Goal: Task Accomplishment & Management: Manage account settings

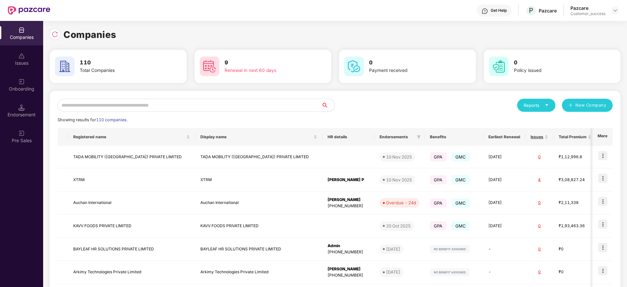
click at [171, 103] on input "text" at bounding box center [190, 105] width 264 height 13
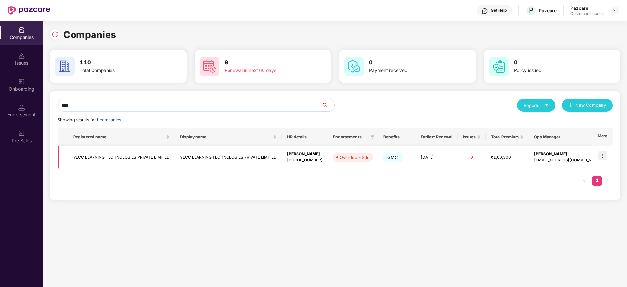
type input "****"
click at [608, 154] on img at bounding box center [603, 155] width 9 height 9
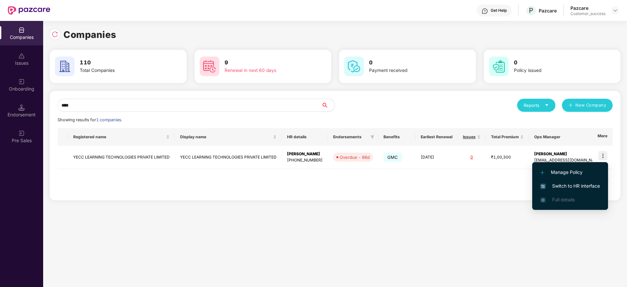
click at [570, 183] on span "Switch to HR interface" at bounding box center [571, 186] width 60 height 7
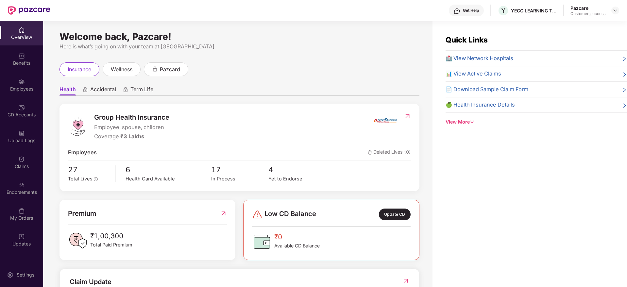
click at [17, 74] on div "Employees" at bounding box center [21, 85] width 43 height 25
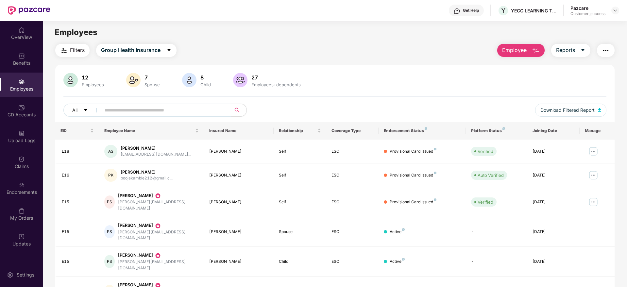
click at [182, 115] on input "text" at bounding box center [163, 110] width 117 height 10
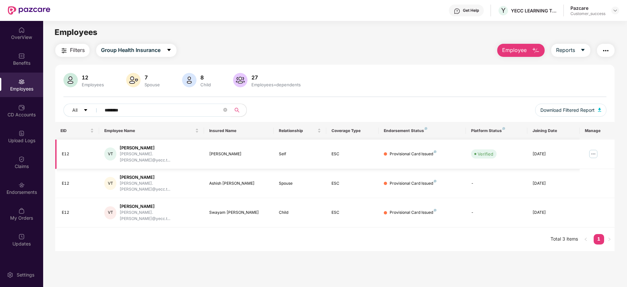
type input "********"
click at [590, 154] on img at bounding box center [593, 154] width 10 height 10
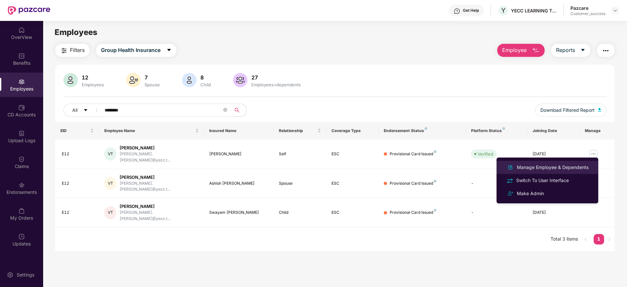
click at [540, 168] on div "Manage Employee & Dependents" at bounding box center [553, 167] width 74 height 7
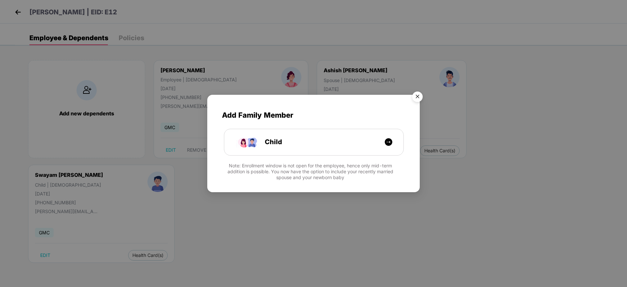
click at [413, 94] on img "Close" at bounding box center [418, 98] width 18 height 18
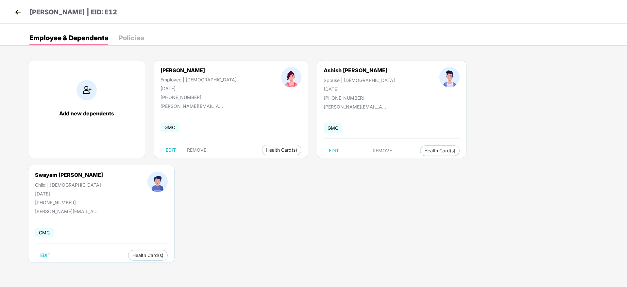
click at [24, 10] on header "[PERSON_NAME] | EID: E12" at bounding box center [65, 13] width 104 height 12
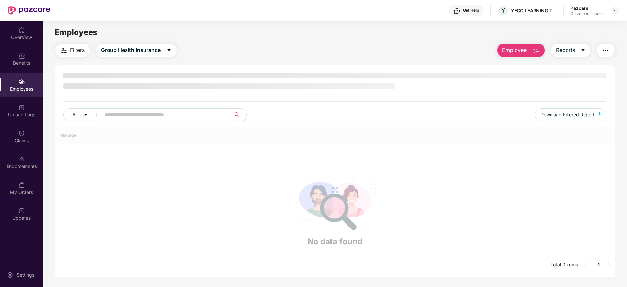
click at [15, 12] on img at bounding box center [29, 10] width 43 height 9
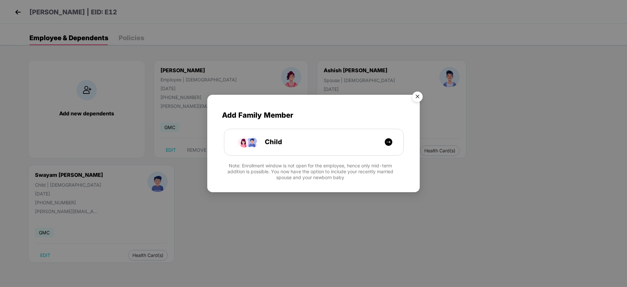
click at [417, 96] on img "Close" at bounding box center [418, 98] width 18 height 18
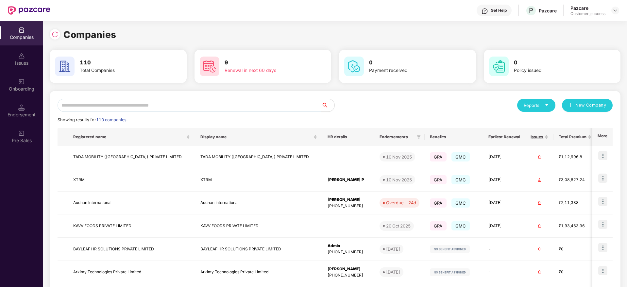
click at [132, 103] on input "text" at bounding box center [190, 105] width 264 height 13
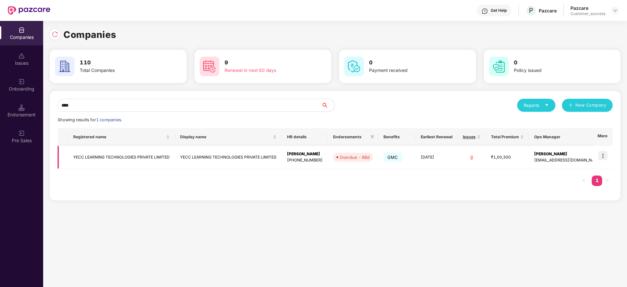
type input "****"
click at [158, 154] on td "YECC LEARNING TECHNOLOGIES PRIVATE LIMITED" at bounding box center [121, 157] width 107 height 23
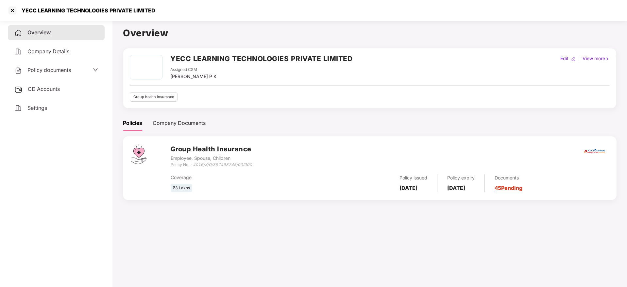
click at [80, 76] on div "Policy documents" at bounding box center [56, 70] width 97 height 15
click at [67, 71] on span "Policy documents" at bounding box center [49, 70] width 44 height 7
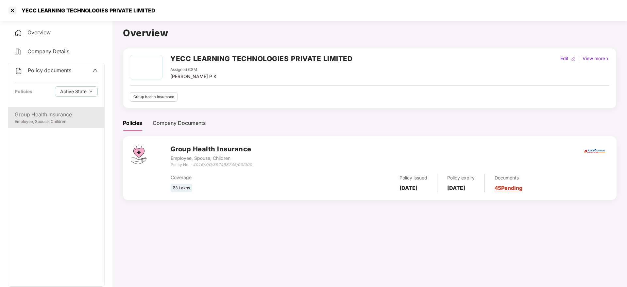
click at [61, 113] on div "Group Health Insurance" at bounding box center [56, 115] width 83 height 8
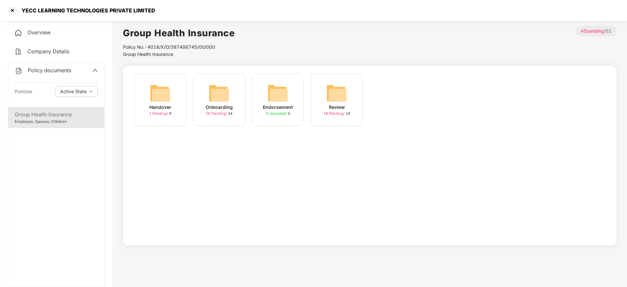
click at [225, 86] on img at bounding box center [219, 93] width 21 height 21
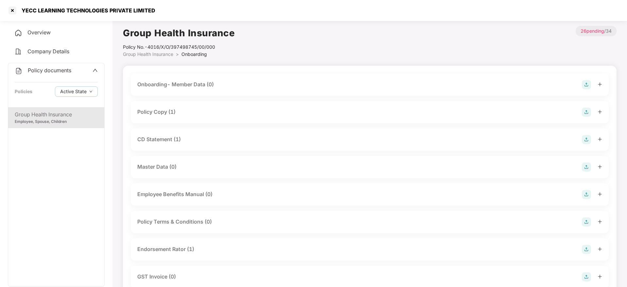
click at [206, 112] on div "Policy Copy (1)" at bounding box center [369, 112] width 465 height 9
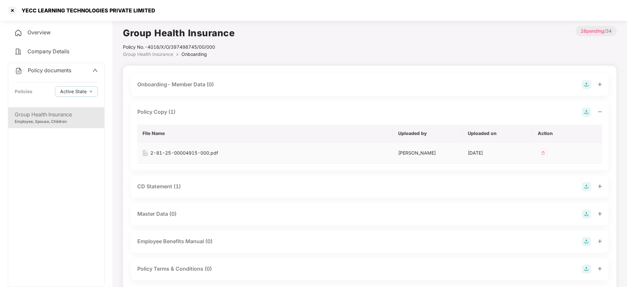
click at [544, 154] on img at bounding box center [543, 153] width 10 height 10
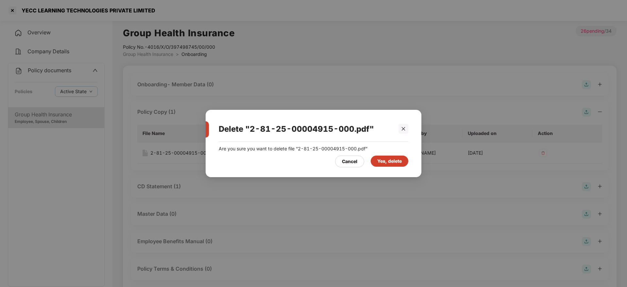
click at [397, 158] on div "Yes, delete" at bounding box center [389, 161] width 25 height 7
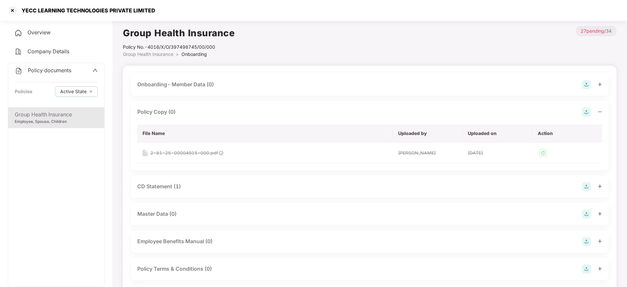
click at [589, 110] on img at bounding box center [586, 112] width 9 height 9
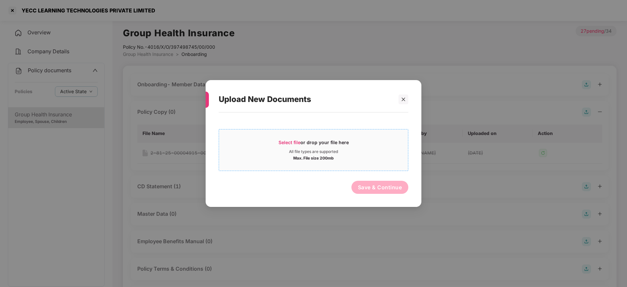
click at [283, 147] on div "Select file or drop your file here" at bounding box center [314, 144] width 70 height 10
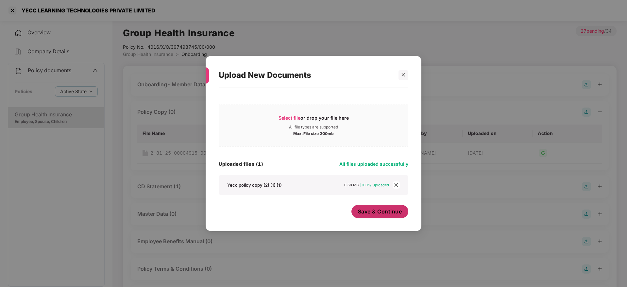
click at [367, 215] on span "Save & Continue" at bounding box center [380, 211] width 44 height 7
